Goal: Navigation & Orientation: Understand site structure

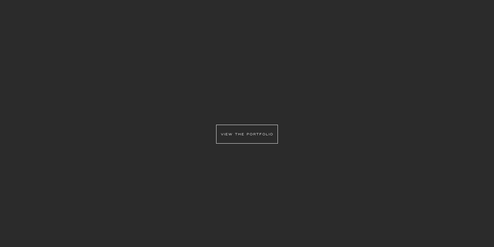
scroll to position [788, 0]
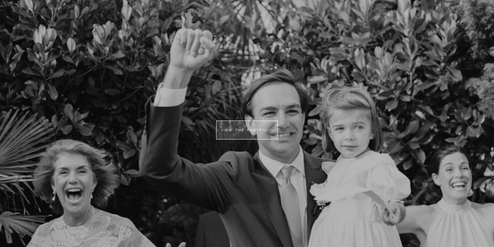
click at [253, 131] on div at bounding box center [247, 129] width 62 height 19
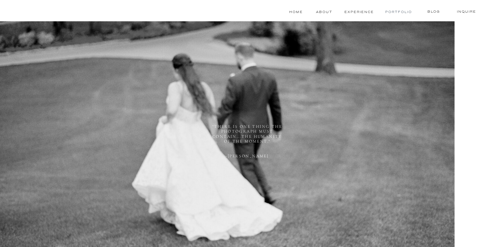
click at [391, 13] on nav "Portfolio" at bounding box center [398, 11] width 26 height 5
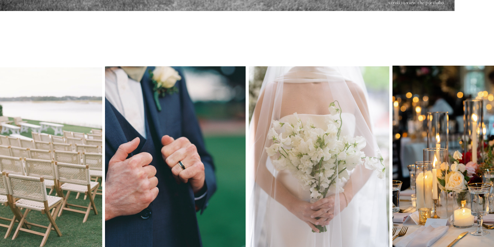
scroll to position [255, 0]
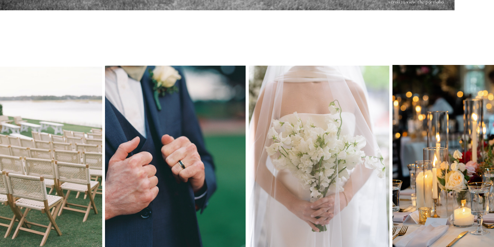
click at [429, 114] on div at bounding box center [463, 165] width 141 height 201
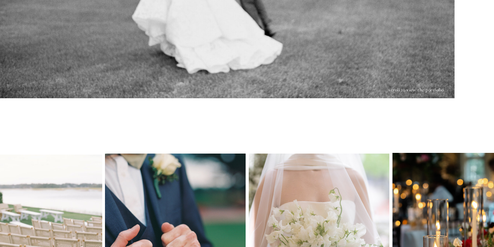
scroll to position [0, 0]
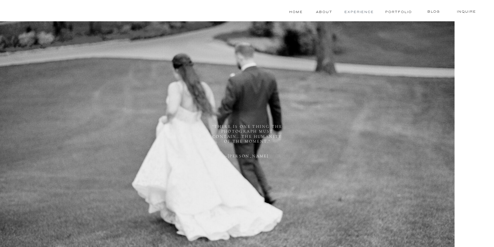
click at [363, 13] on nav "experience" at bounding box center [359, 11] width 31 height 5
